Goal: Task Accomplishment & Management: Complete application form

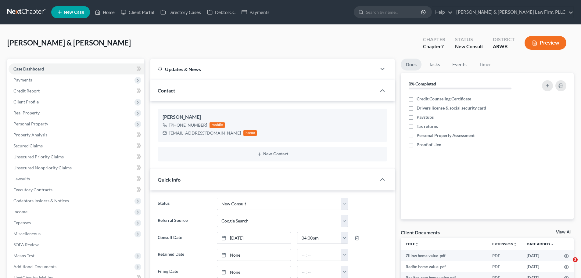
select select "5"
select select "4"
click at [109, 13] on link "Home" at bounding box center [105, 12] width 26 height 11
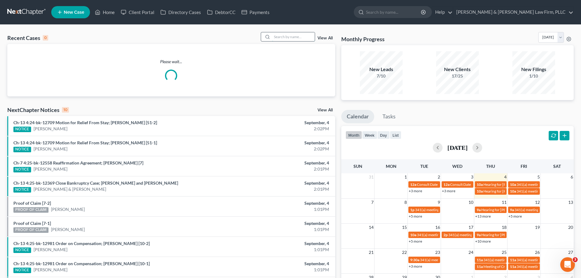
click at [299, 36] on input "search" at bounding box center [293, 36] width 43 height 9
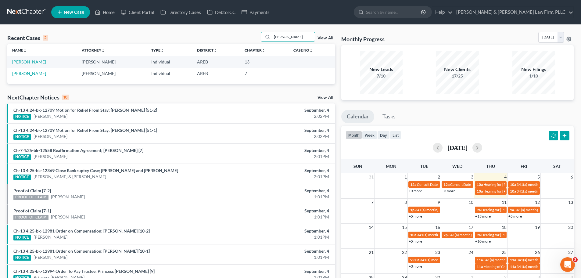
type input "[PERSON_NAME]"
click at [46, 63] on link "[PERSON_NAME]" at bounding box center [29, 61] width 34 height 5
select select "4"
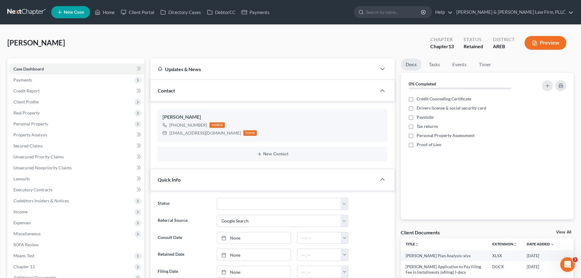
click at [548, 39] on button "Preview" at bounding box center [546, 43] width 42 height 14
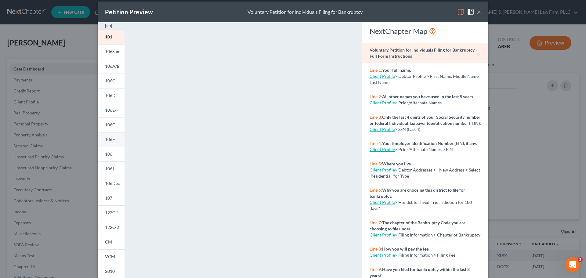
scroll to position [5, 0]
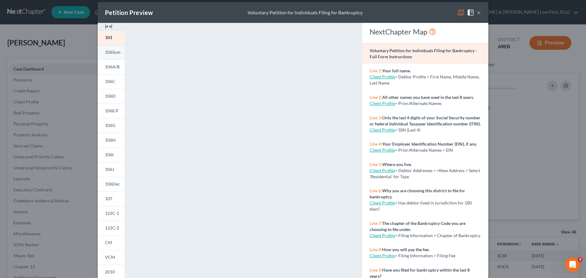
click at [110, 57] on link "106Sum" at bounding box center [111, 52] width 27 height 15
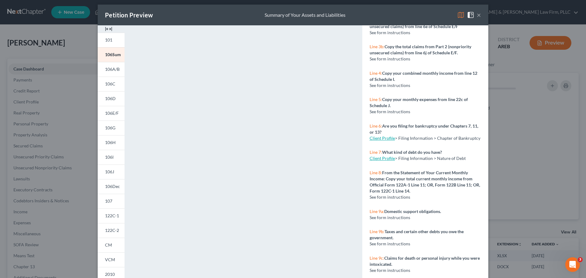
scroll to position [0, 0]
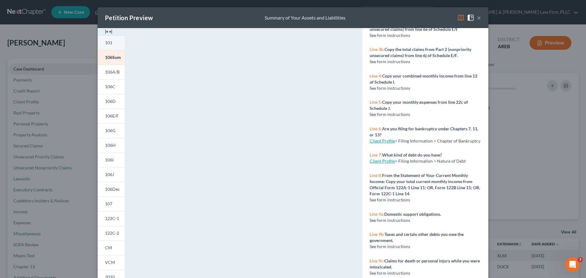
click at [107, 45] on span "101" at bounding box center [108, 42] width 7 height 5
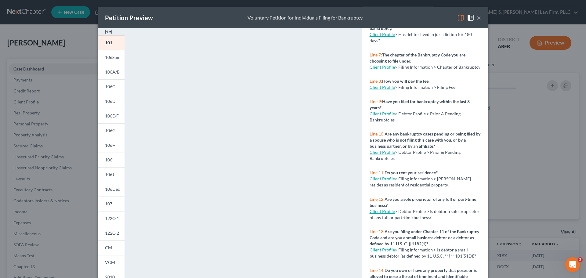
scroll to position [214, 0]
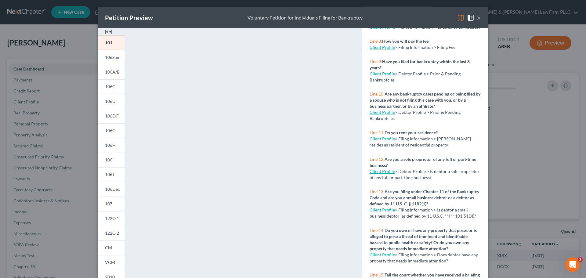
click at [379, 141] on link "Client Profile" at bounding box center [381, 138] width 25 height 5
select select "1"
select select "0"
select select "3"
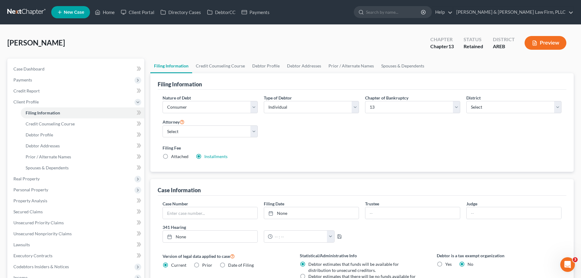
select select "1"
select select "0"
select select "3"
select select "5"
select select "0"
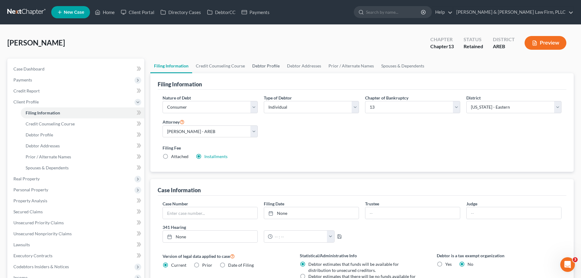
click at [270, 68] on link "Debtor Profile" at bounding box center [266, 66] width 35 height 15
select select "1"
select select "2"
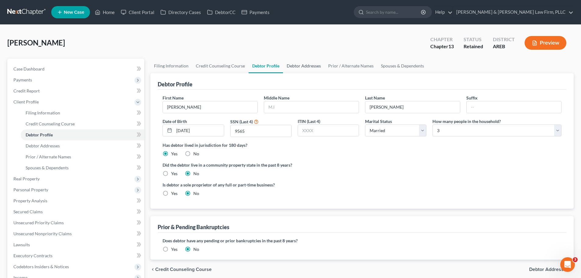
click at [294, 67] on link "Debtor Addresses" at bounding box center [303, 66] width 41 height 15
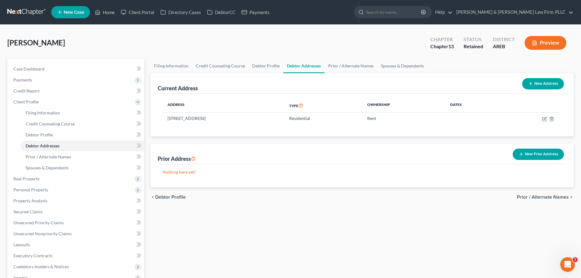
click at [549, 48] on button "Preview" at bounding box center [546, 43] width 42 height 14
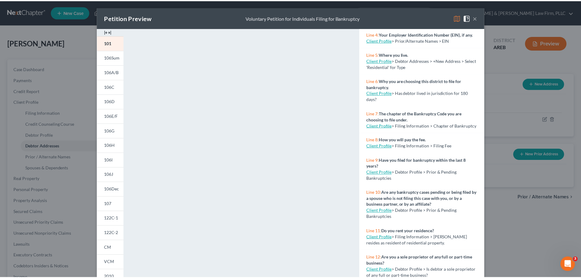
scroll to position [183, 0]
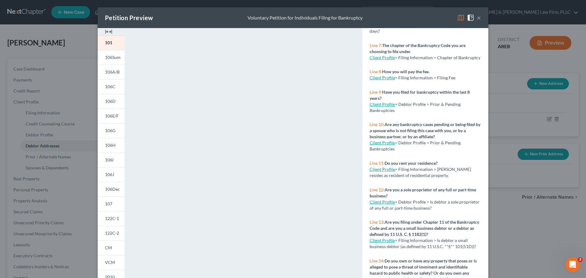
click at [477, 18] on button "×" at bounding box center [479, 17] width 4 height 7
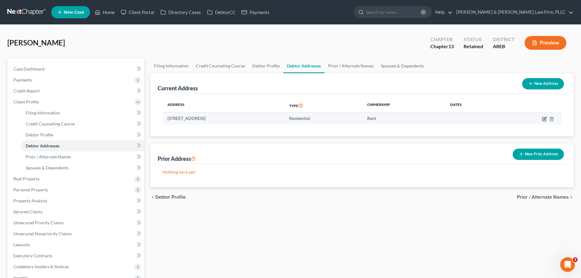
click at [545, 118] on icon "button" at bounding box center [544, 119] width 5 height 5
select select "2"
select select "0"
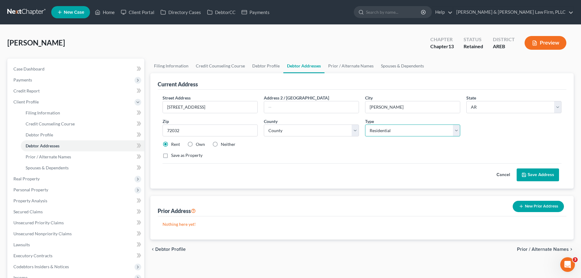
click at [397, 130] on select "Select Residential Mailing Rental Business" at bounding box center [412, 130] width 95 height 12
click at [394, 85] on div "Current Address" at bounding box center [362, 81] width 409 height 16
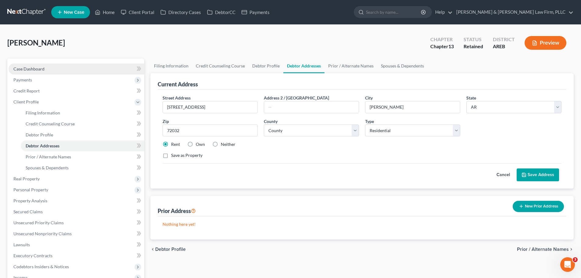
click at [80, 72] on link "Case Dashboard" at bounding box center [77, 68] width 136 height 11
select select "4"
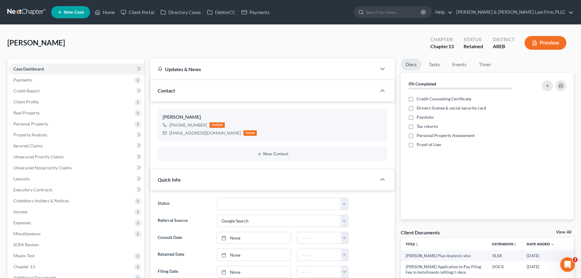
click at [543, 45] on button "Preview" at bounding box center [546, 43] width 42 height 14
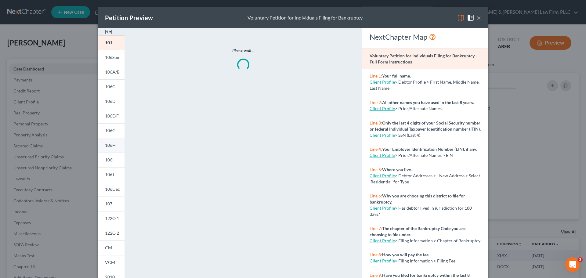
click at [111, 143] on span "106H" at bounding box center [110, 144] width 11 height 5
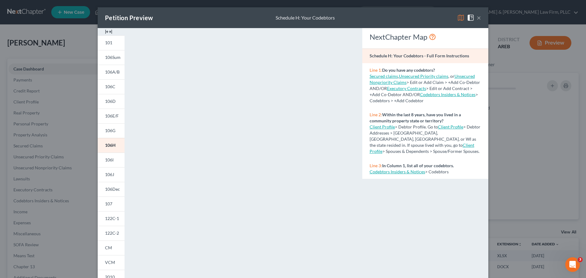
click at [477, 18] on button "×" at bounding box center [479, 17] width 4 height 7
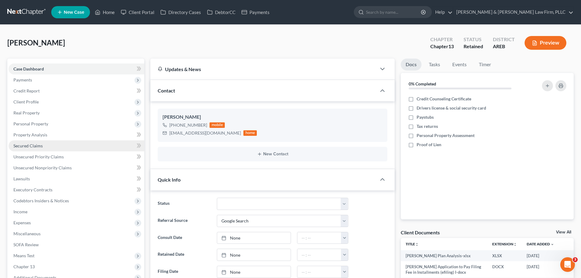
click at [65, 147] on link "Secured Claims" at bounding box center [77, 145] width 136 height 11
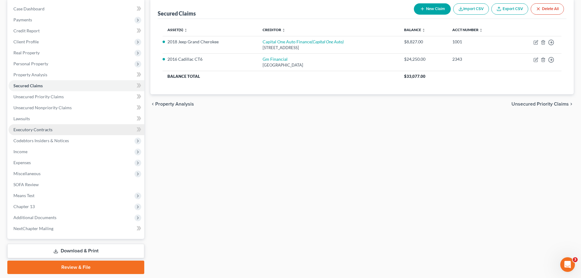
scroll to position [61, 0]
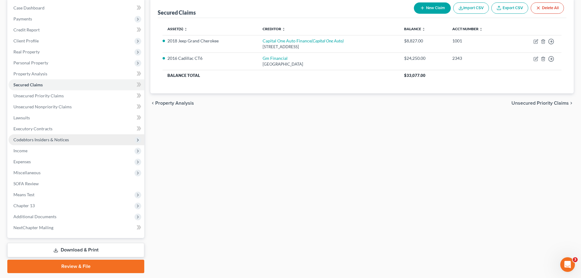
click at [70, 136] on span "Codebtors Insiders & Notices" at bounding box center [77, 139] width 136 height 11
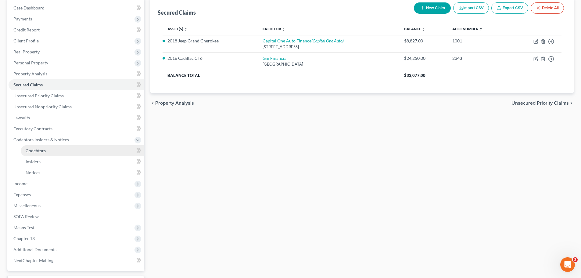
click at [79, 153] on link "Codebtors" at bounding box center [83, 150] width 124 height 11
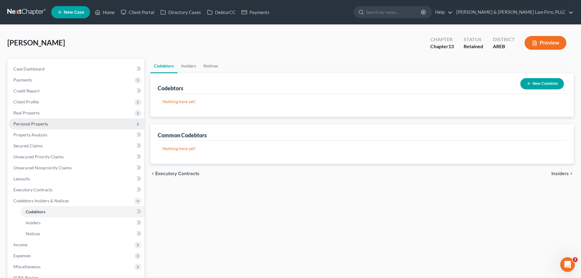
click at [45, 124] on span "Personal Property" at bounding box center [30, 123] width 35 height 5
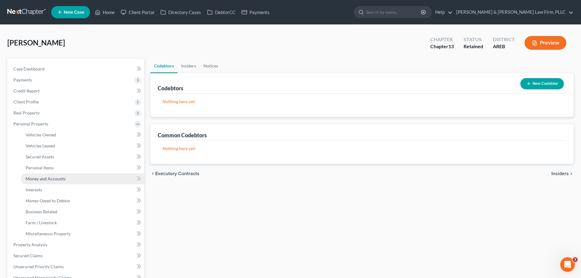
click at [71, 179] on link "Money and Accounts" at bounding box center [83, 178] width 124 height 11
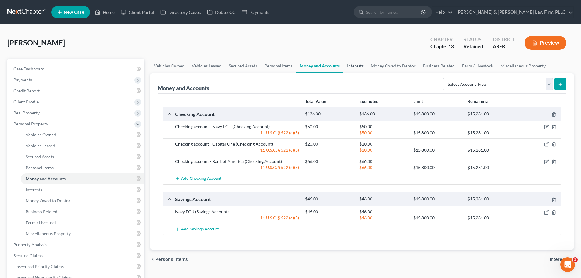
click at [357, 69] on link "Interests" at bounding box center [356, 66] width 24 height 15
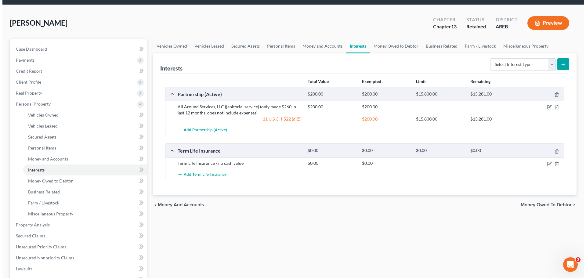
scroll to position [31, 0]
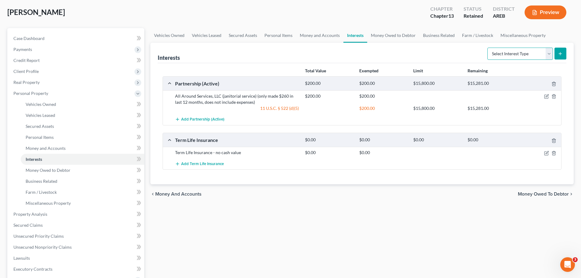
click at [529, 51] on select "Select Interest Type 401K Annuity Bond Education IRA Government Bond Government…" at bounding box center [521, 54] width 66 height 12
select select "ira"
click at [488, 48] on select "Select Interest Type 401K Annuity Bond Education IRA Government Bond Government…" at bounding box center [521, 54] width 66 height 12
click at [562, 52] on icon "submit" at bounding box center [560, 53] width 5 height 5
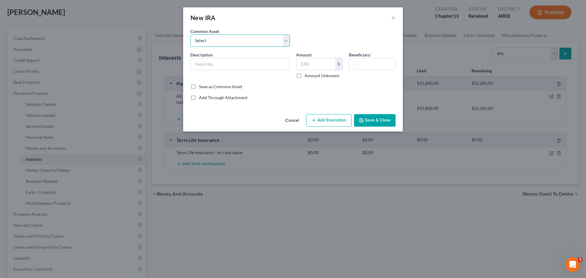
click at [224, 43] on select "Select IRA" at bounding box center [239, 40] width 99 height 12
select select "0"
click at [190, 34] on select "Select IRA" at bounding box center [239, 40] width 99 height 12
type input "IRA"
click at [316, 64] on input "text" at bounding box center [315, 64] width 39 height 12
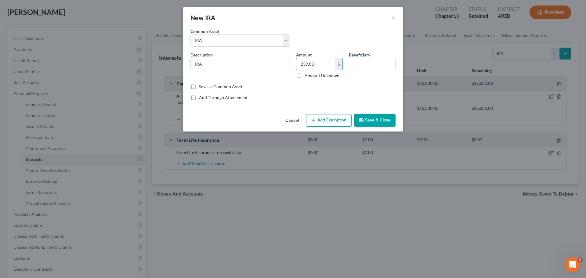
type input "239.83"
click at [321, 122] on button "Add Exemption" at bounding box center [328, 120] width 45 height 13
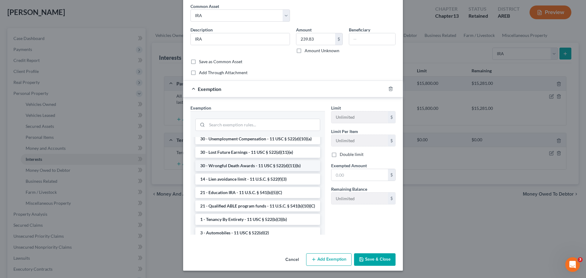
scroll to position [0, 0]
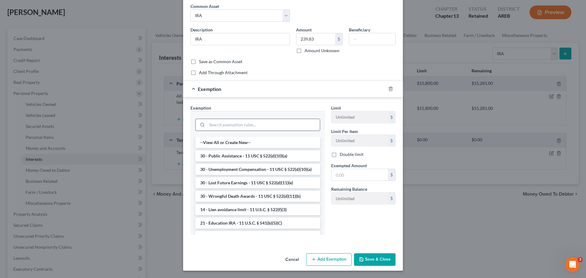
click at [259, 123] on input "search" at bounding box center [263, 125] width 113 height 12
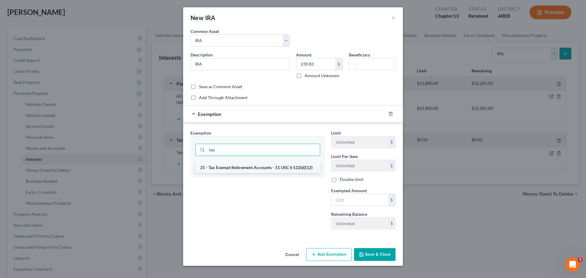
type input "tax"
click at [251, 166] on li "21 - Tax Exempt Retirement Accounts - 11 USC § 522(d)(12)" at bounding box center [257, 167] width 125 height 11
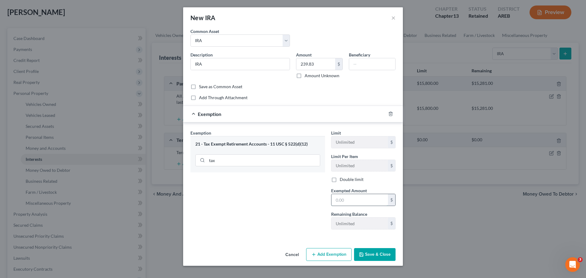
click at [341, 204] on input "text" at bounding box center [359, 200] width 56 height 12
type input "239.83"
click at [372, 252] on button "Save & Close" at bounding box center [374, 254] width 41 height 13
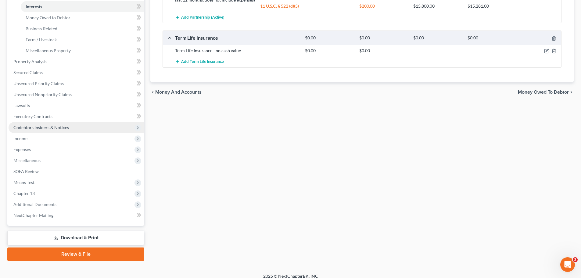
click at [45, 130] on span "Codebtors Insiders & Notices" at bounding box center [77, 127] width 136 height 11
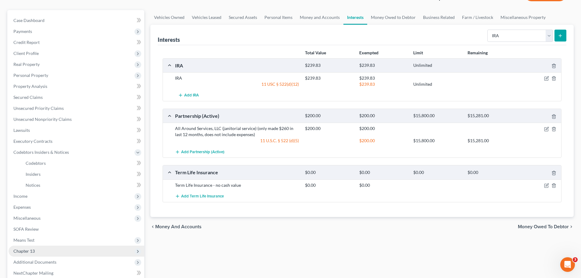
scroll to position [112, 0]
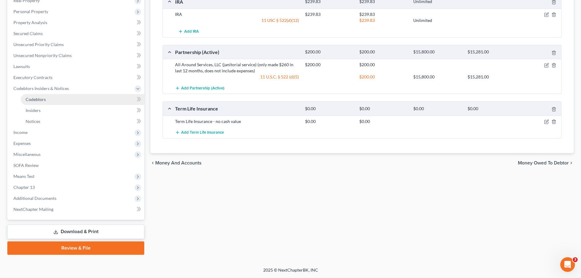
click at [55, 99] on link "Codebtors" at bounding box center [83, 99] width 124 height 11
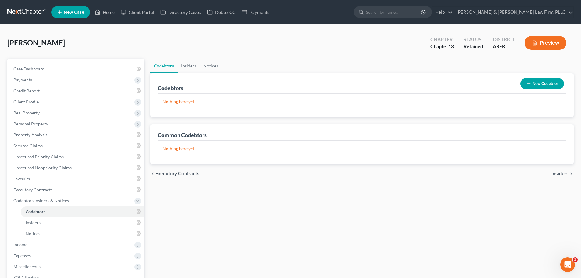
click at [535, 82] on button "New Codebtor" at bounding box center [543, 83] width 44 height 11
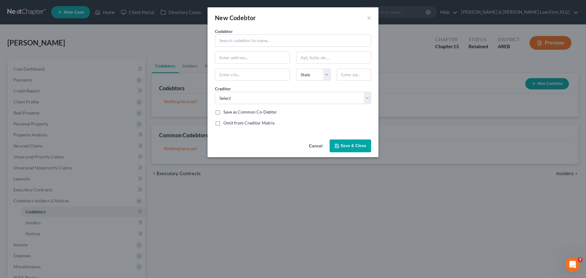
click at [251, 47] on div "Codebtor * Codebtor * State [US_STATE] AK AR AZ CA CO CT DE DC [GEOGRAPHIC_DATA…" at bounding box center [293, 79] width 162 height 103
click at [251, 42] on input "text" at bounding box center [293, 40] width 156 height 12
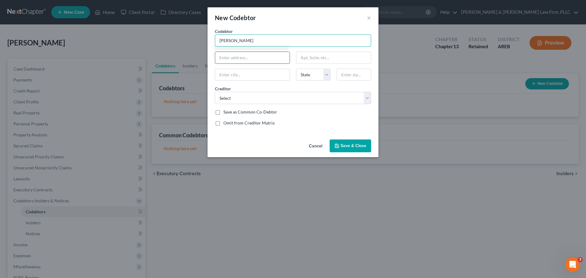
type input "[PERSON_NAME]"
click at [243, 55] on input "text" at bounding box center [252, 58] width 74 height 12
type input "[STREET_ADDRESS]"
click at [248, 72] on input "text" at bounding box center [252, 75] width 74 height 12
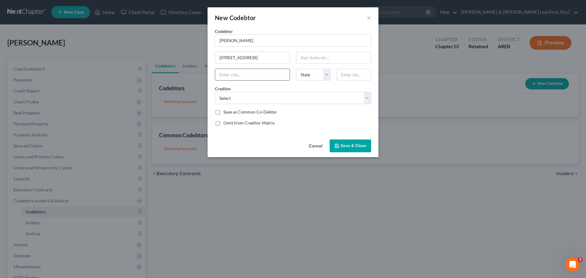
type input "[PERSON_NAME]"
click at [306, 74] on select "State [US_STATE] AK AR AZ CA CO CT DE DC [GEOGRAPHIC_DATA] [GEOGRAPHIC_DATA] GU…" at bounding box center [313, 75] width 34 height 12
select select "2"
click at [296, 69] on select "State [US_STATE] AK AR AZ CA CO CT DE DC [GEOGRAPHIC_DATA] [GEOGRAPHIC_DATA] GU…" at bounding box center [313, 75] width 34 height 12
click at [336, 75] on div at bounding box center [353, 75] width 41 height 12
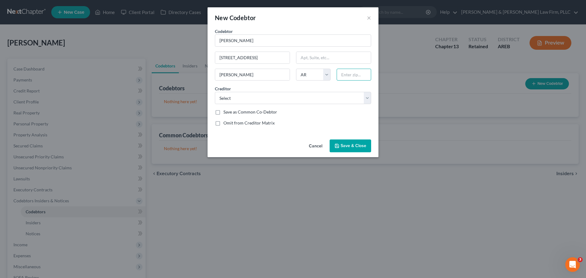
click at [346, 74] on input "text" at bounding box center [354, 75] width 34 height 12
type input "72032"
click at [279, 99] on select "Select Santander Consumer U Bk Of Amer Cb/Vicscrt Syncb/Tjx Citi Syncb/Tjxdc Cc…" at bounding box center [293, 98] width 156 height 12
select select "20"
click at [215, 92] on select "Select Santander Consumer U Bk Of Amer Cb/Vicscrt Syncb/Tjx Citi Syncb/Tjxdc Cc…" at bounding box center [293, 98] width 156 height 12
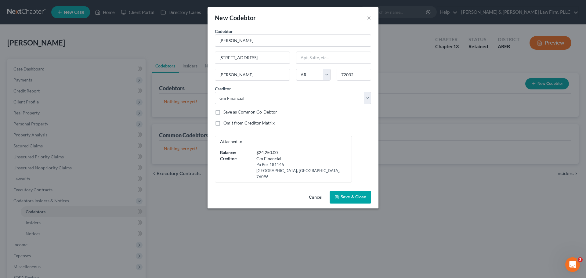
click at [347, 195] on span "Save & Close" at bounding box center [354, 197] width 26 height 5
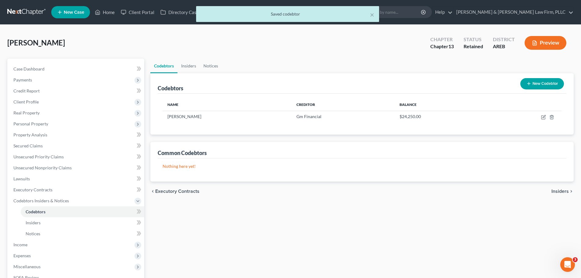
click at [543, 42] on button "Preview" at bounding box center [546, 43] width 42 height 14
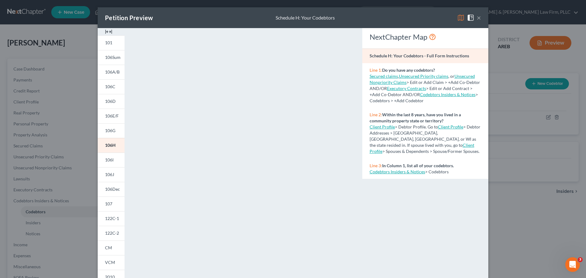
click at [477, 19] on button "×" at bounding box center [479, 17] width 4 height 7
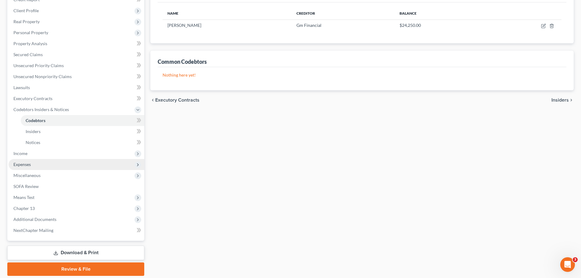
scroll to position [92, 0]
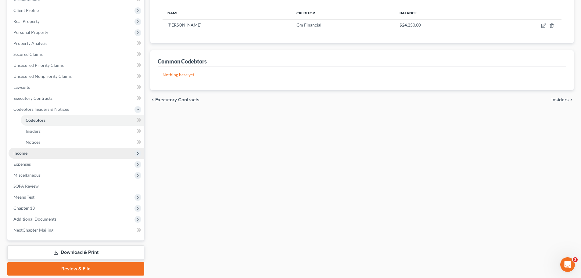
click at [36, 157] on span "Income" at bounding box center [77, 153] width 136 height 11
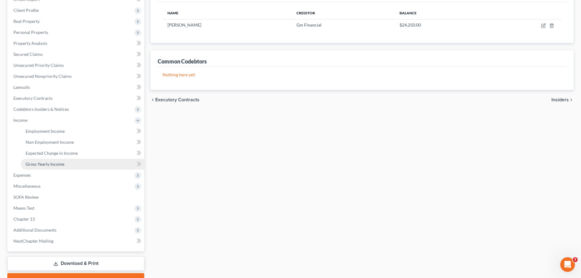
click at [65, 162] on link "Gross Yearly Income" at bounding box center [83, 164] width 124 height 11
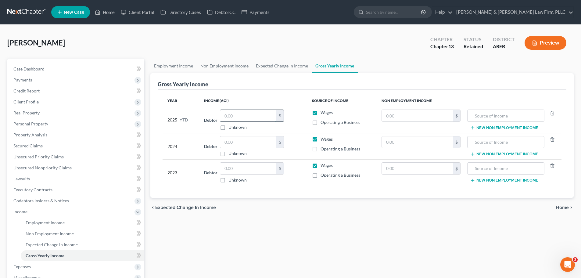
click at [254, 117] on input "text" at bounding box center [248, 116] width 56 height 12
type input "35,000"
click at [256, 143] on input "text" at bounding box center [248, 142] width 56 height 12
type input "60,000"
click at [245, 173] on input "text" at bounding box center [248, 169] width 56 height 12
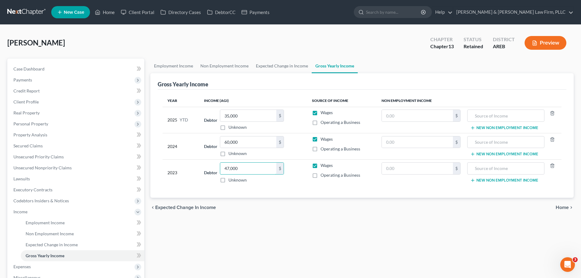
type input "47,000"
click at [50, 65] on link "Case Dashboard" at bounding box center [77, 68] width 136 height 11
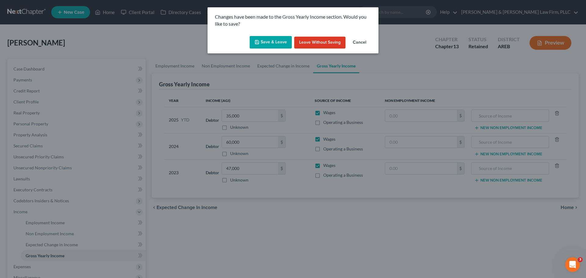
click at [276, 43] on button "Save & Leave" at bounding box center [271, 42] width 42 height 13
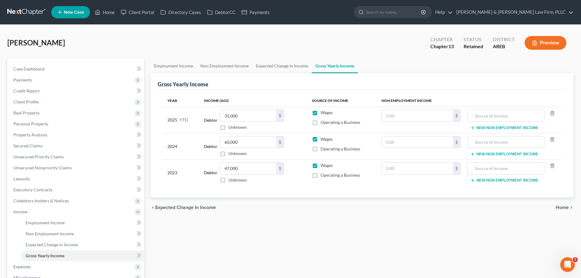
select select "4"
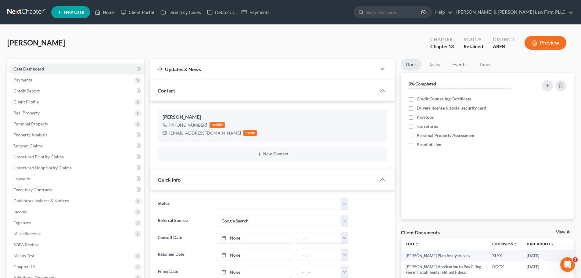
click at [554, 44] on button "Preview" at bounding box center [546, 43] width 42 height 14
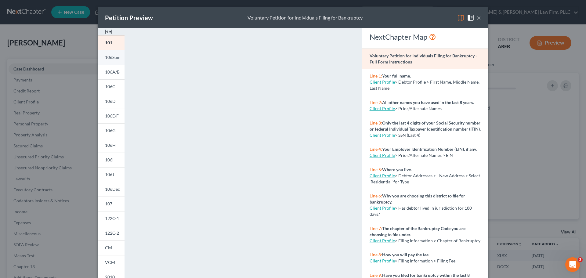
click at [113, 62] on link "106Sum" at bounding box center [111, 57] width 27 height 15
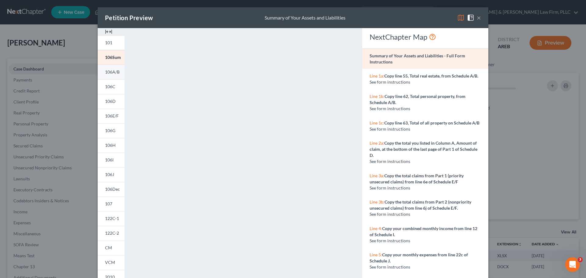
click at [110, 76] on link "106A/B" at bounding box center [111, 72] width 27 height 15
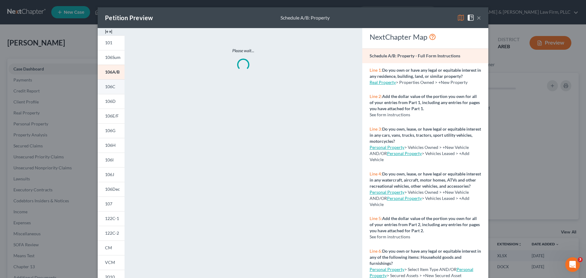
click at [109, 90] on link "106C" at bounding box center [111, 86] width 27 height 15
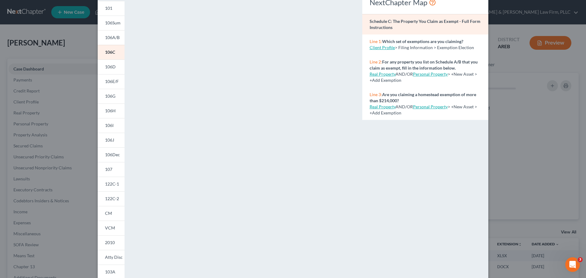
scroll to position [66, 0]
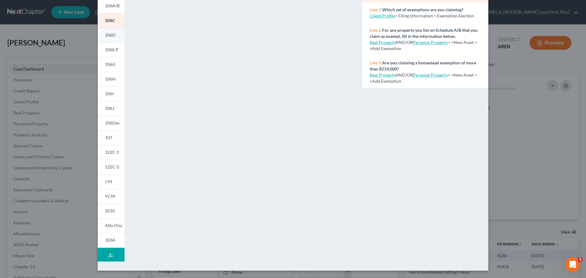
click at [111, 36] on span "106D" at bounding box center [110, 34] width 11 height 5
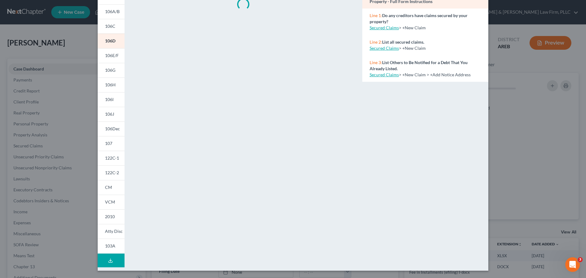
scroll to position [60, 0]
click at [113, 57] on span "106E/F" at bounding box center [112, 55] width 14 height 5
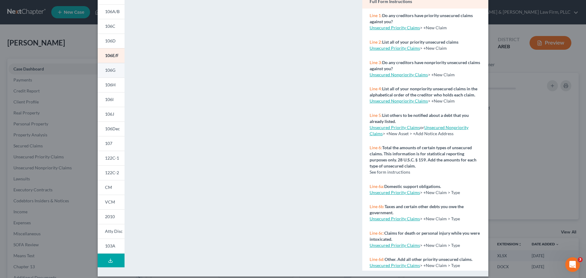
click at [106, 74] on link "106G" at bounding box center [111, 70] width 27 height 15
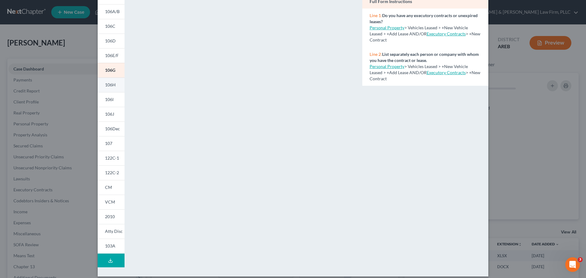
click at [113, 91] on link "106H" at bounding box center [111, 84] width 27 height 15
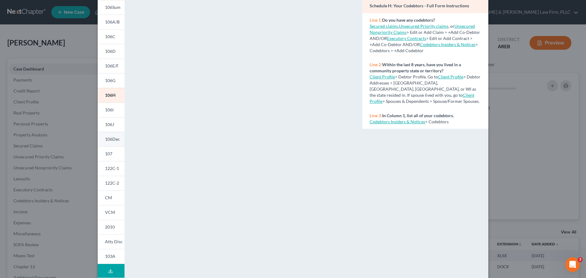
scroll to position [36, 0]
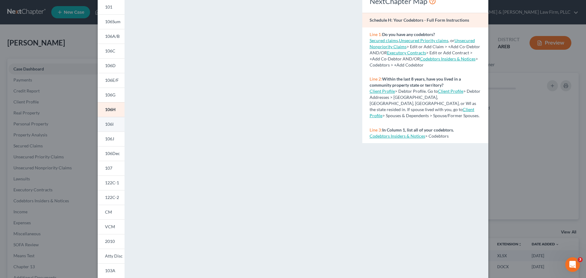
click at [110, 127] on link "106I" at bounding box center [111, 124] width 27 height 15
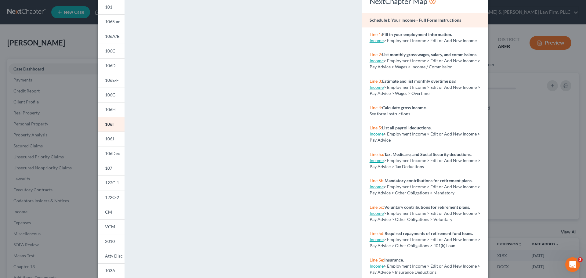
click at [111, 142] on link "106J" at bounding box center [111, 139] width 27 height 15
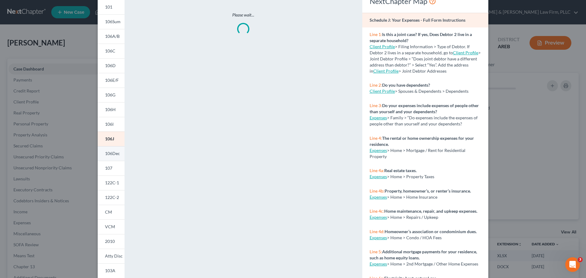
click at [110, 153] on span "106Dec" at bounding box center [112, 153] width 15 height 5
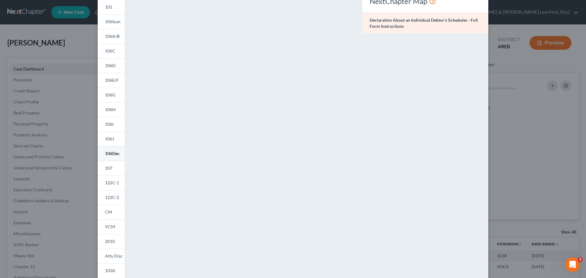
click at [105, 151] on span "106Dec" at bounding box center [112, 153] width 15 height 5
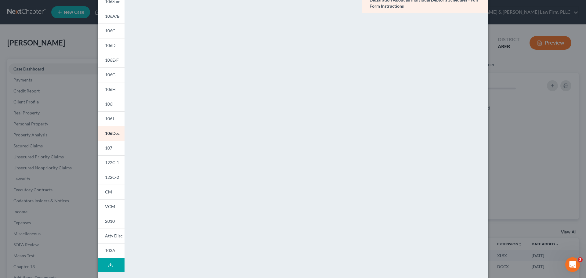
scroll to position [66, 0]
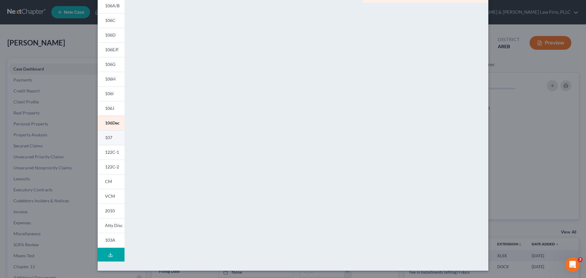
click at [112, 138] on link "107" at bounding box center [111, 137] width 27 height 15
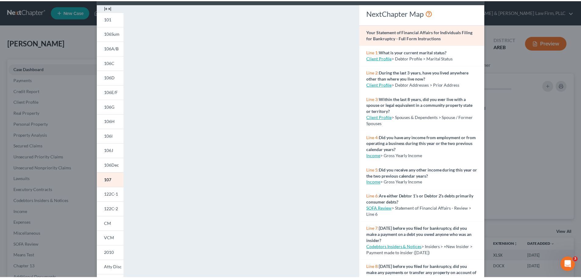
scroll to position [0, 0]
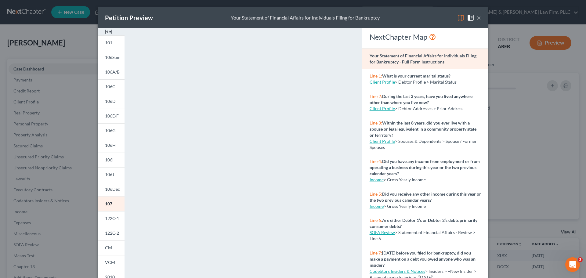
drag, startPoint x: 477, startPoint y: 15, endPoint x: 426, endPoint y: 9, distance: 51.4
click at [477, 16] on button "×" at bounding box center [479, 17] width 4 height 7
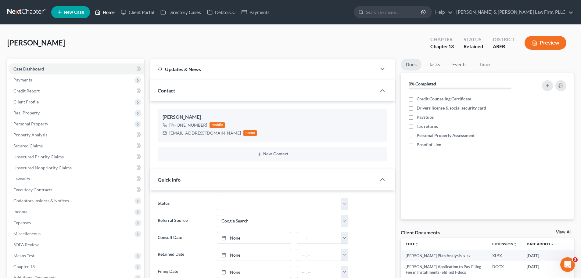
click at [109, 13] on link "Home" at bounding box center [105, 12] width 26 height 11
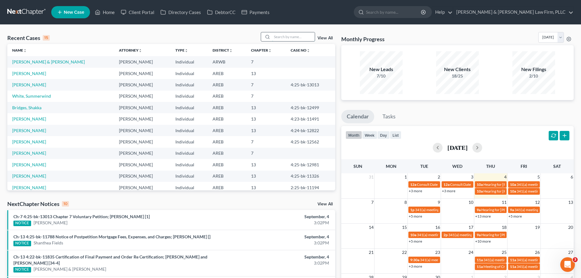
click at [282, 37] on input "search" at bounding box center [293, 36] width 43 height 9
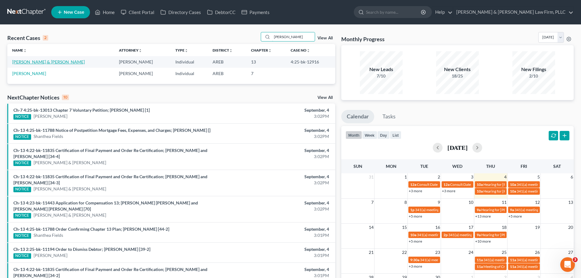
type input "[PERSON_NAME]"
click at [40, 60] on link "[PERSON_NAME] & [PERSON_NAME]" at bounding box center [48, 61] width 73 height 5
select select "2"
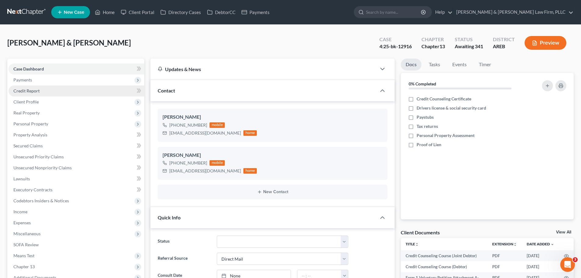
drag, startPoint x: 54, startPoint y: 78, endPoint x: 107, endPoint y: 89, distance: 54.0
click at [54, 78] on span "Payments" at bounding box center [77, 79] width 136 height 11
click at [73, 93] on link "Invoices" at bounding box center [83, 90] width 124 height 11
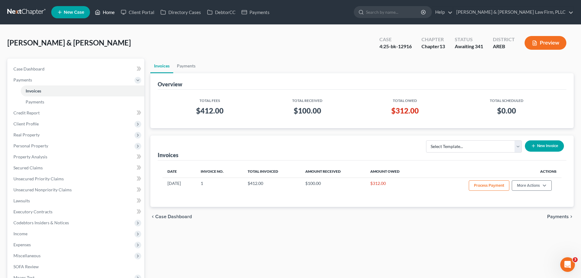
click at [112, 9] on link "Home" at bounding box center [105, 12] width 26 height 11
